Goal: Transaction & Acquisition: Purchase product/service

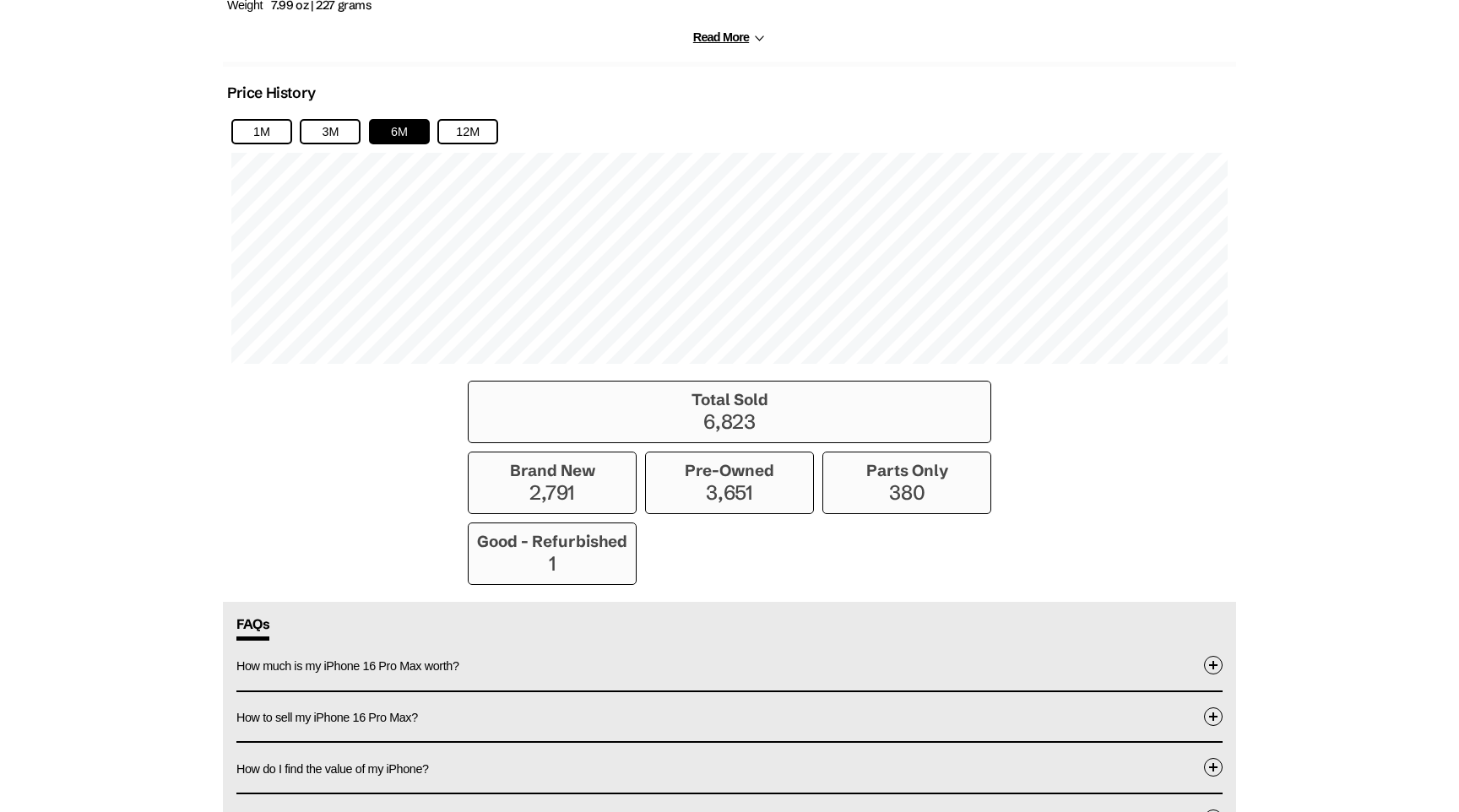
scroll to position [1124, 0]
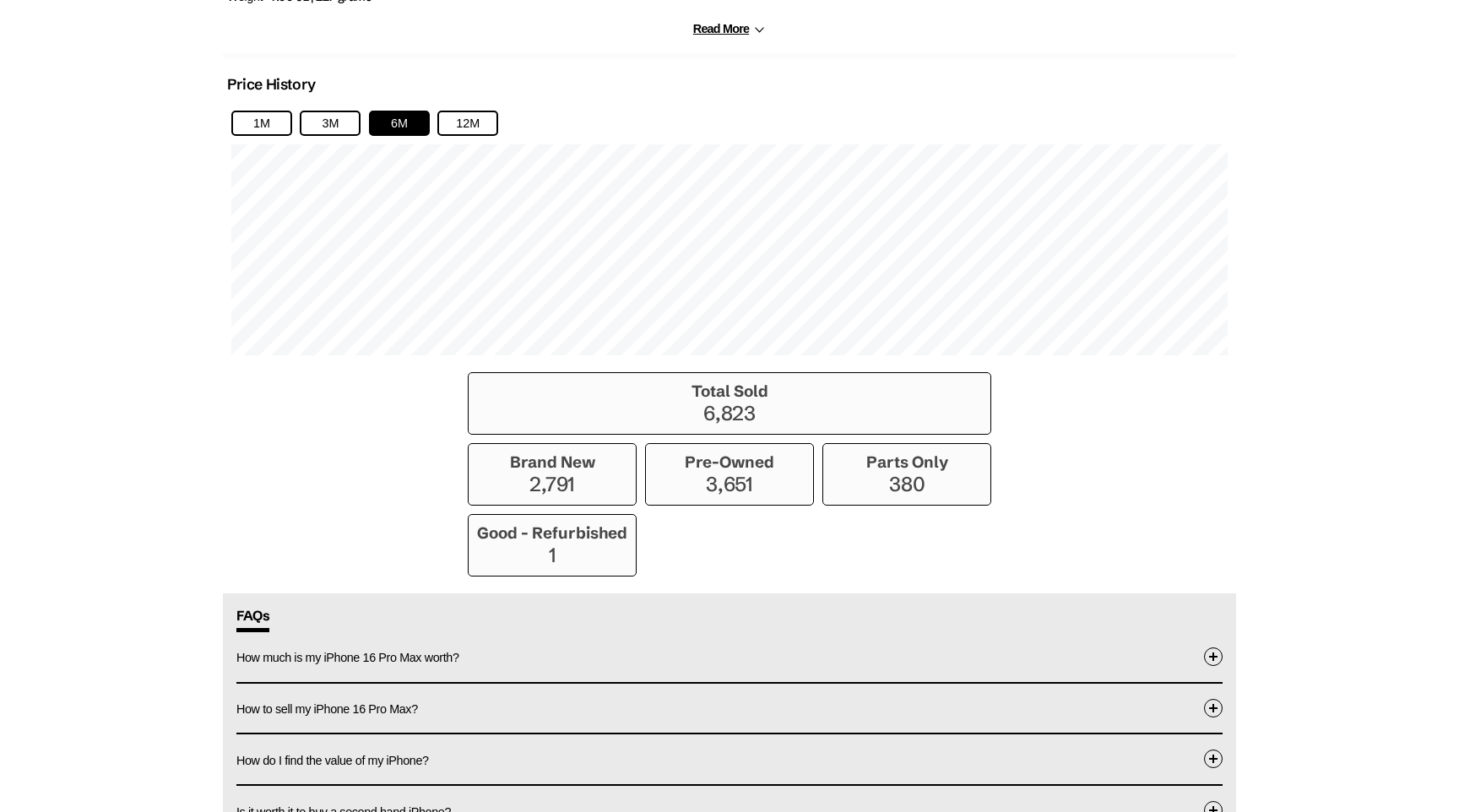
click at [560, 536] on h3 "Good - Refurbished" at bounding box center [552, 533] width 150 height 19
copy h3 "Refurbished"
